Goal: Find specific page/section: Find specific page/section

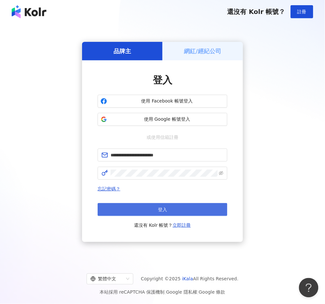
click at [154, 209] on button "登入" at bounding box center [163, 209] width 130 height 13
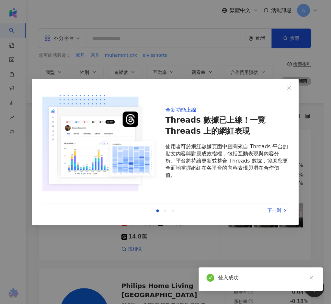
click at [281, 210] on div "下一則" at bounding box center [264, 210] width 49 height 7
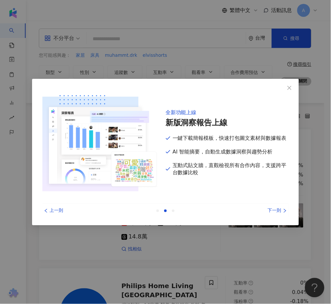
click at [50, 209] on div "上一則" at bounding box center [66, 210] width 49 height 7
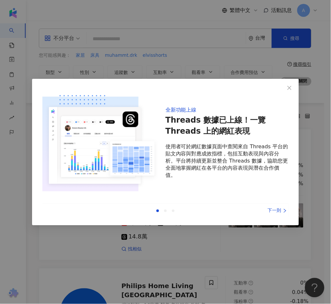
click at [285, 207] on div "下一則" at bounding box center [264, 210] width 49 height 7
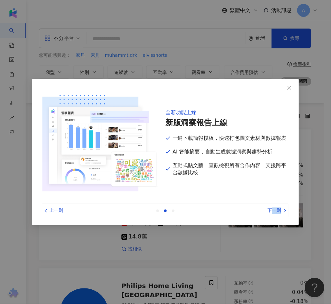
click at [285, 207] on div "下一則" at bounding box center [264, 210] width 49 height 7
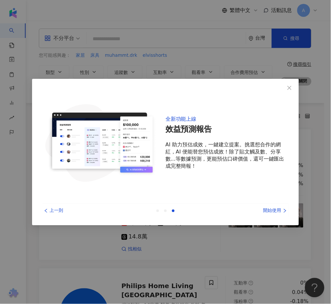
click at [285, 207] on div "開始使用" at bounding box center [264, 210] width 49 height 7
